Goal: Book appointment/travel/reservation

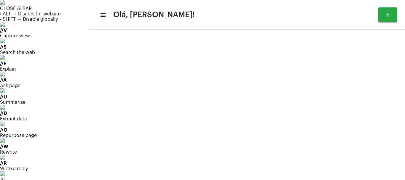
scroll to position [39, 0]
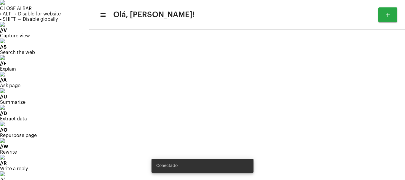
type input "[URL][DOMAIN_NAME]"
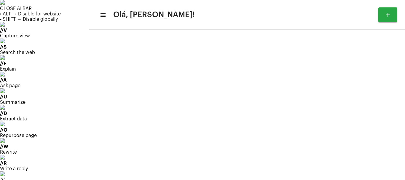
drag, startPoint x: 40, startPoint y: 77, endPoint x: 42, endPoint y: 82, distance: 5.4
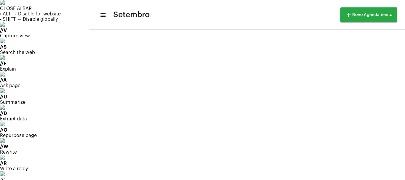
scroll to position [171, 0]
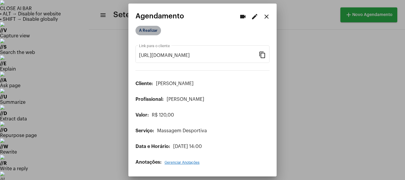
click at [144, 30] on mat-chip "A Realizar" at bounding box center [147, 30] width 25 height 9
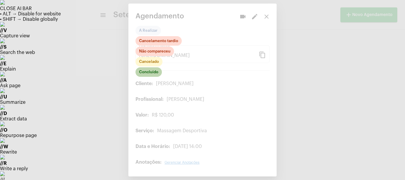
click at [151, 74] on mat-chip "Concluído" at bounding box center [148, 71] width 26 height 9
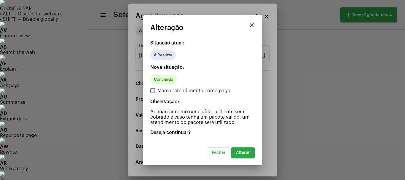
click at [244, 155] on button "Alterar" at bounding box center [242, 152] width 23 height 11
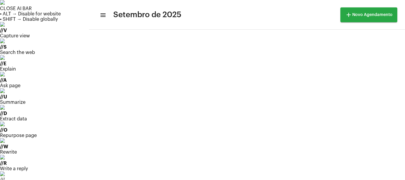
scroll to position [79, 0]
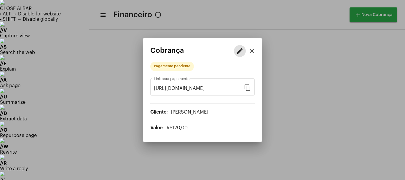
click at [239, 51] on mat-icon "edit" at bounding box center [239, 50] width 7 height 7
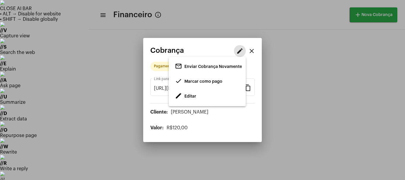
click at [188, 97] on span "Editar" at bounding box center [190, 96] width 12 height 4
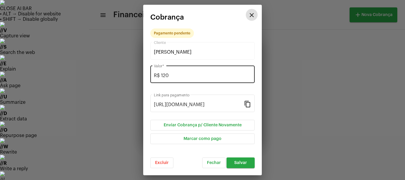
click at [175, 76] on input "R$ 120" at bounding box center [202, 75] width 97 height 5
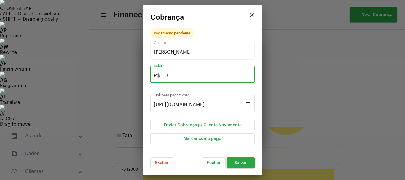
type input "R$ 110"
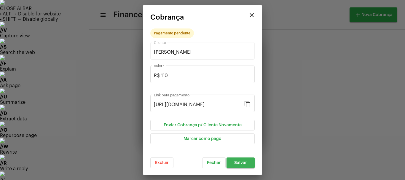
click at [240, 164] on span "Salvar" at bounding box center [240, 163] width 13 height 4
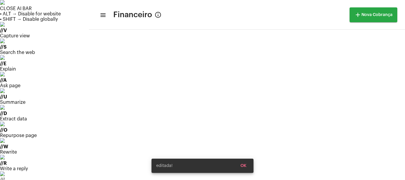
scroll to position [152, 0]
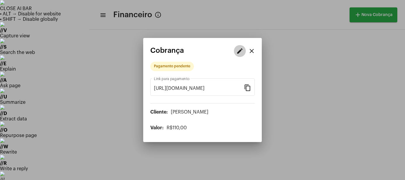
click at [237, 51] on mat-icon "edit" at bounding box center [239, 50] width 7 height 7
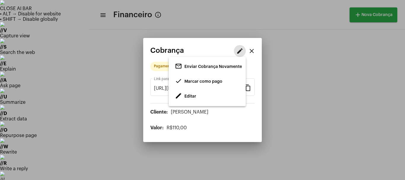
click at [199, 82] on span "Marcar como pago" at bounding box center [203, 81] width 38 height 4
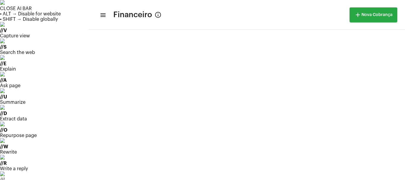
drag, startPoint x: 35, startPoint y: 8, endPoint x: 40, endPoint y: 11, distance: 5.8
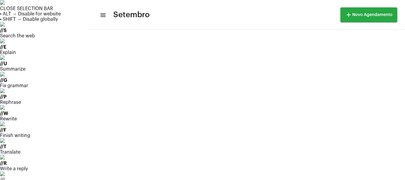
scroll to position [132, 0]
drag, startPoint x: 380, startPoint y: 53, endPoint x: 381, endPoint y: 57, distance: 4.6
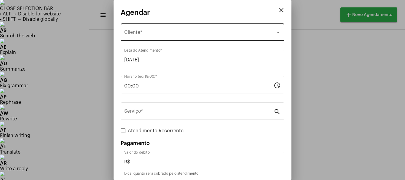
click at [161, 36] on span "Selecione o Cliente" at bounding box center [199, 33] width 151 height 5
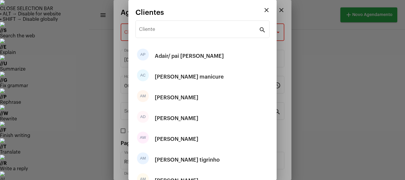
click at [173, 38] on div "Cliente search" at bounding box center [202, 32] width 134 height 24
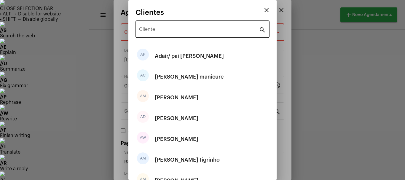
drag, startPoint x: 170, startPoint y: 31, endPoint x: 175, endPoint y: 29, distance: 4.8
click at [175, 29] on input "Cliente" at bounding box center [199, 30] width 120 height 5
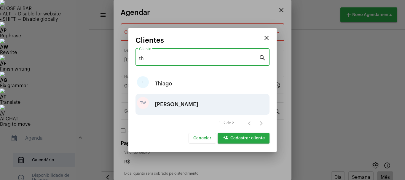
type input "th"
click at [175, 104] on div "Thiago Wirth" at bounding box center [177, 104] width 44 height 18
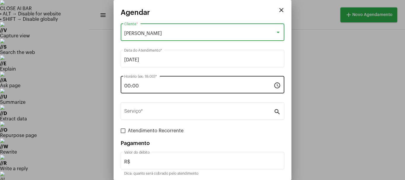
click at [145, 87] on input "00:00" at bounding box center [198, 85] width 149 height 5
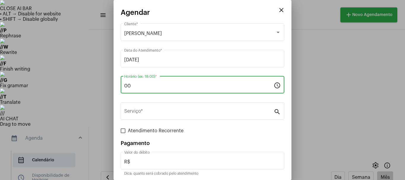
type input "0"
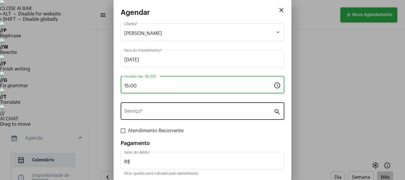
type input "15:00"
click at [167, 114] on input "Serviço *" at bounding box center [198, 112] width 149 height 5
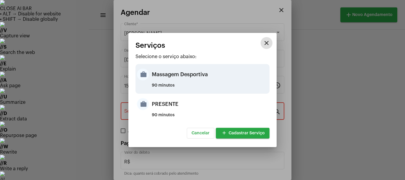
click at [163, 76] on div "Massagem Desportiva" at bounding box center [210, 74] width 116 height 18
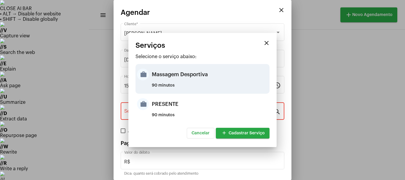
type input "Massagem Desportiva"
type input "R$ 120"
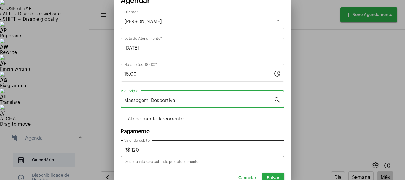
scroll to position [22, 0]
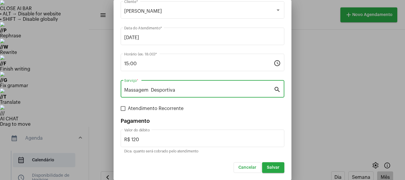
click at [270, 168] on span "Salvar" at bounding box center [273, 167] width 13 height 4
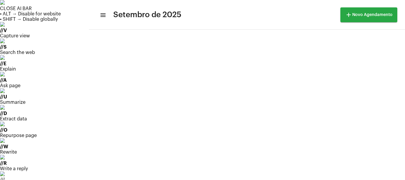
scroll to position [12, 0]
